Goal: Task Accomplishment & Management: Manage account settings

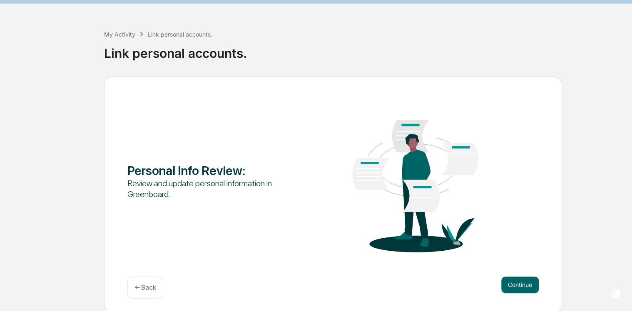
scroll to position [23, 0]
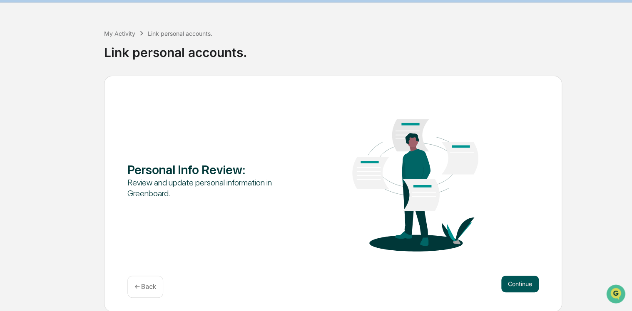
click at [502, 285] on button "Continue" at bounding box center [519, 284] width 37 height 17
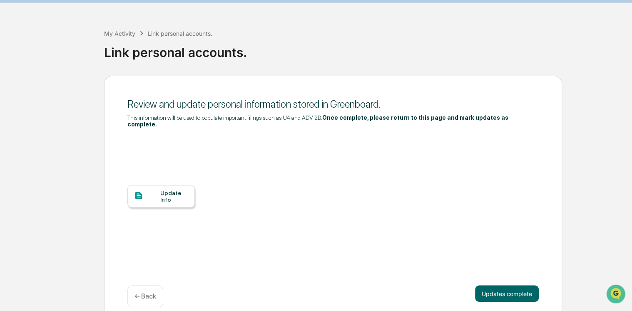
click at [157, 192] on div at bounding box center [147, 196] width 26 height 10
click at [12, 124] on div "Review and update personal information stored in Greenboard. This information w…" at bounding box center [315, 199] width 623 height 246
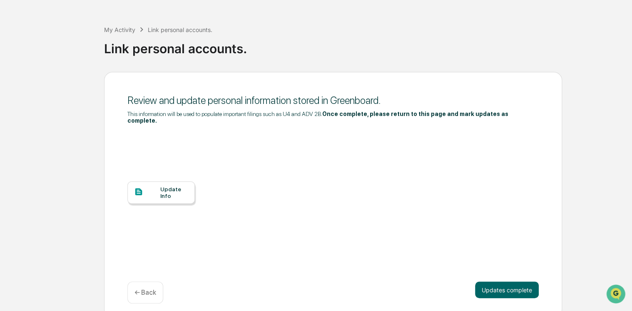
click at [177, 186] on div "Update Info" at bounding box center [174, 192] width 28 height 13
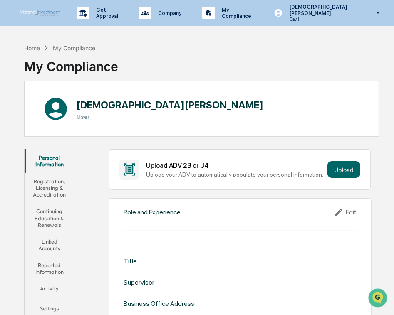
scroll to position [42, 0]
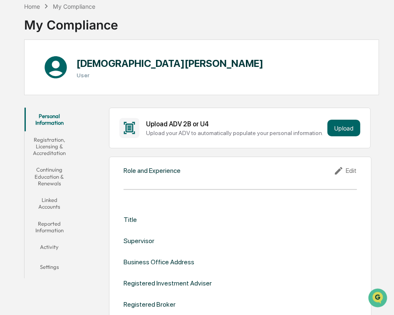
click at [178, 225] on div "Title Supervisor Business Office Address Registered Investment Adviser Register…" at bounding box center [240, 283] width 233 height 135
click at [179, 217] on div "Title" at bounding box center [240, 220] width 233 height 8
click at [353, 173] on div "Edit" at bounding box center [345, 171] width 23 height 10
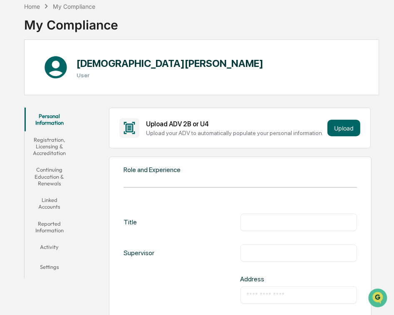
click at [203, 222] on div "Title ​" at bounding box center [240, 222] width 233 height 17
click at [256, 225] on input "text" at bounding box center [299, 222] width 104 height 8
type input "**********"
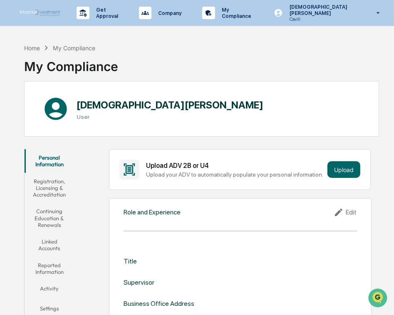
click at [295, 71] on div "Home My Compliance My Compliance" at bounding box center [201, 61] width 355 height 42
